Goal: Go to known website: Access a specific website the user already knows

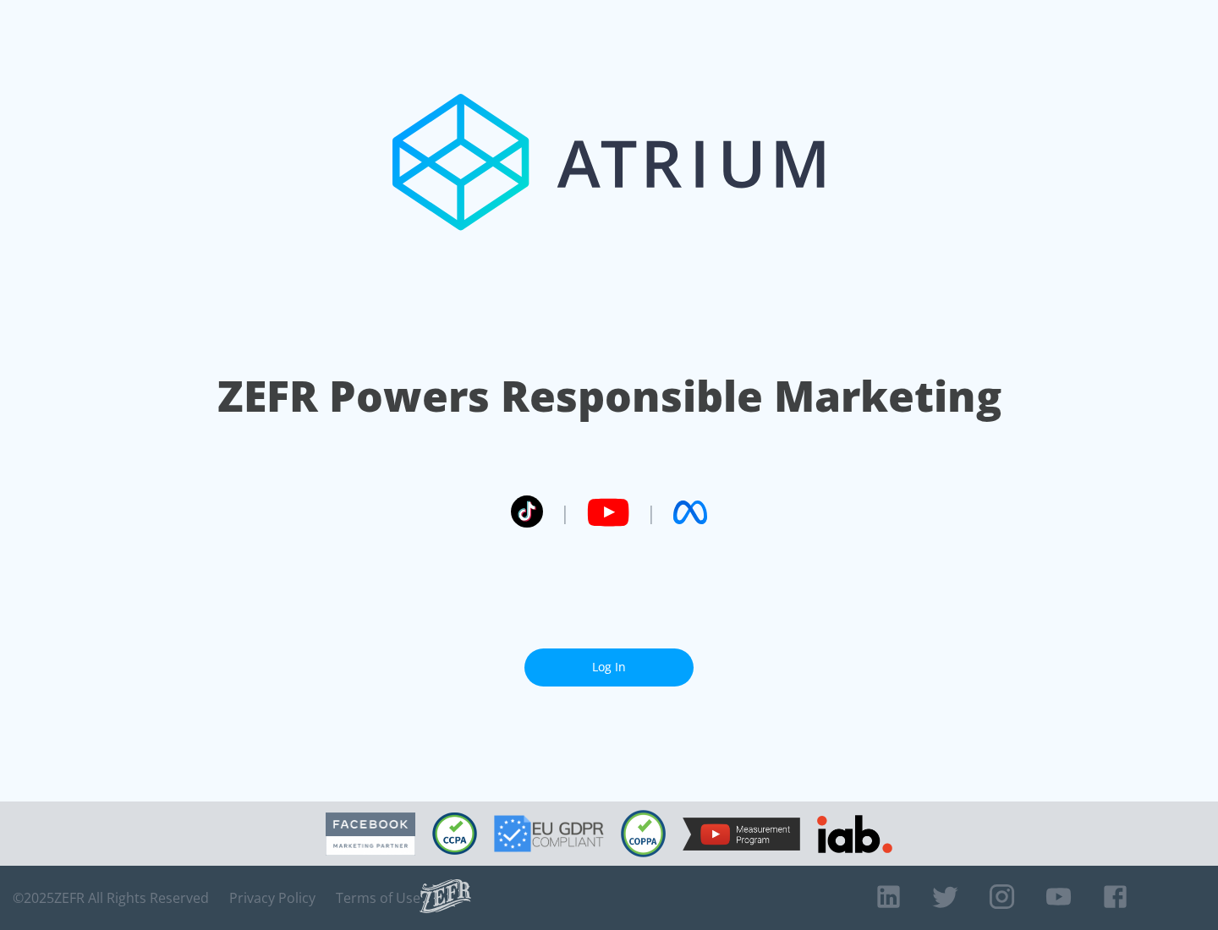
click at [609, 667] on link "Log In" at bounding box center [608, 668] width 169 height 38
